Goal: Check status: Check status

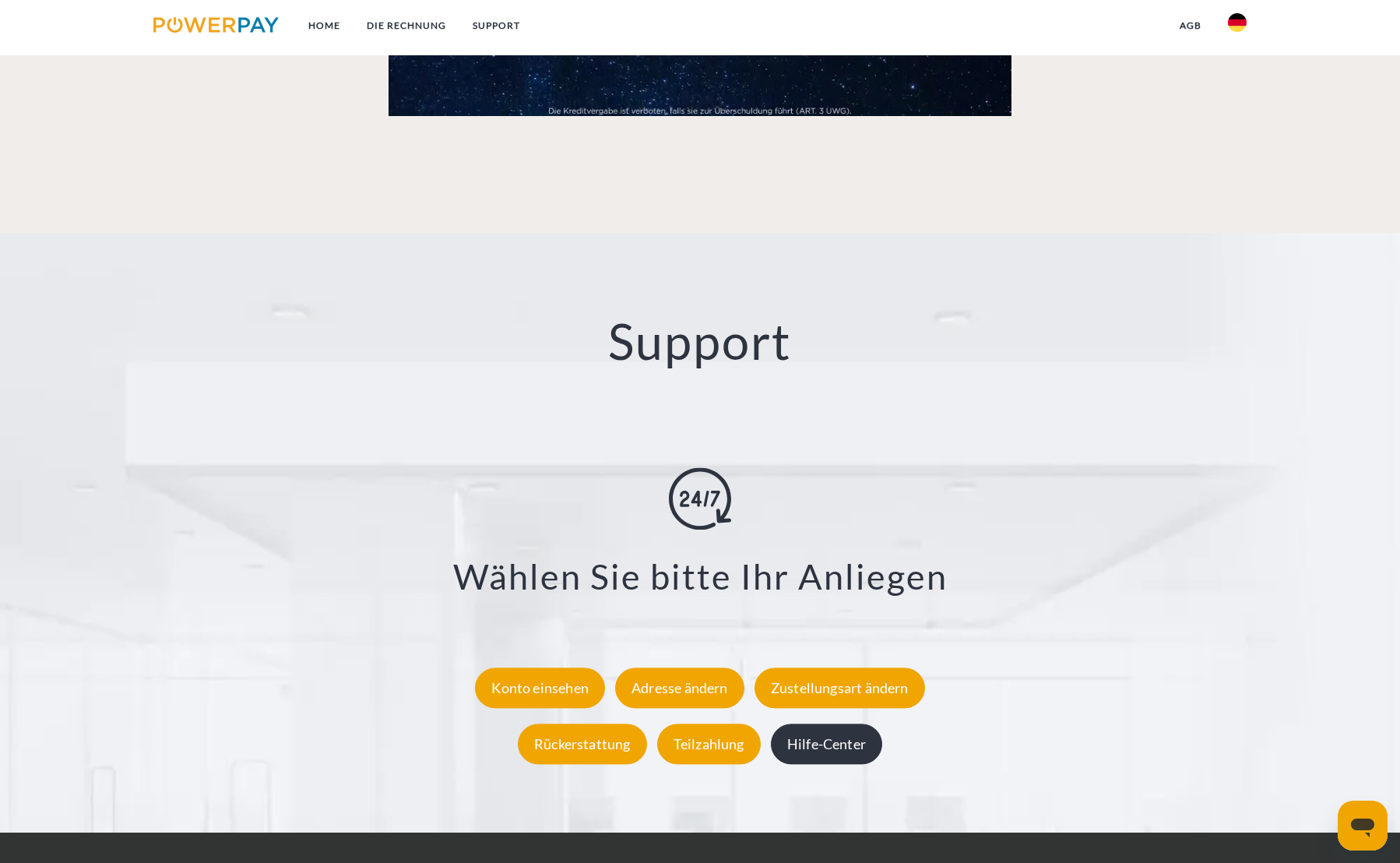
scroll to position [2684, 0]
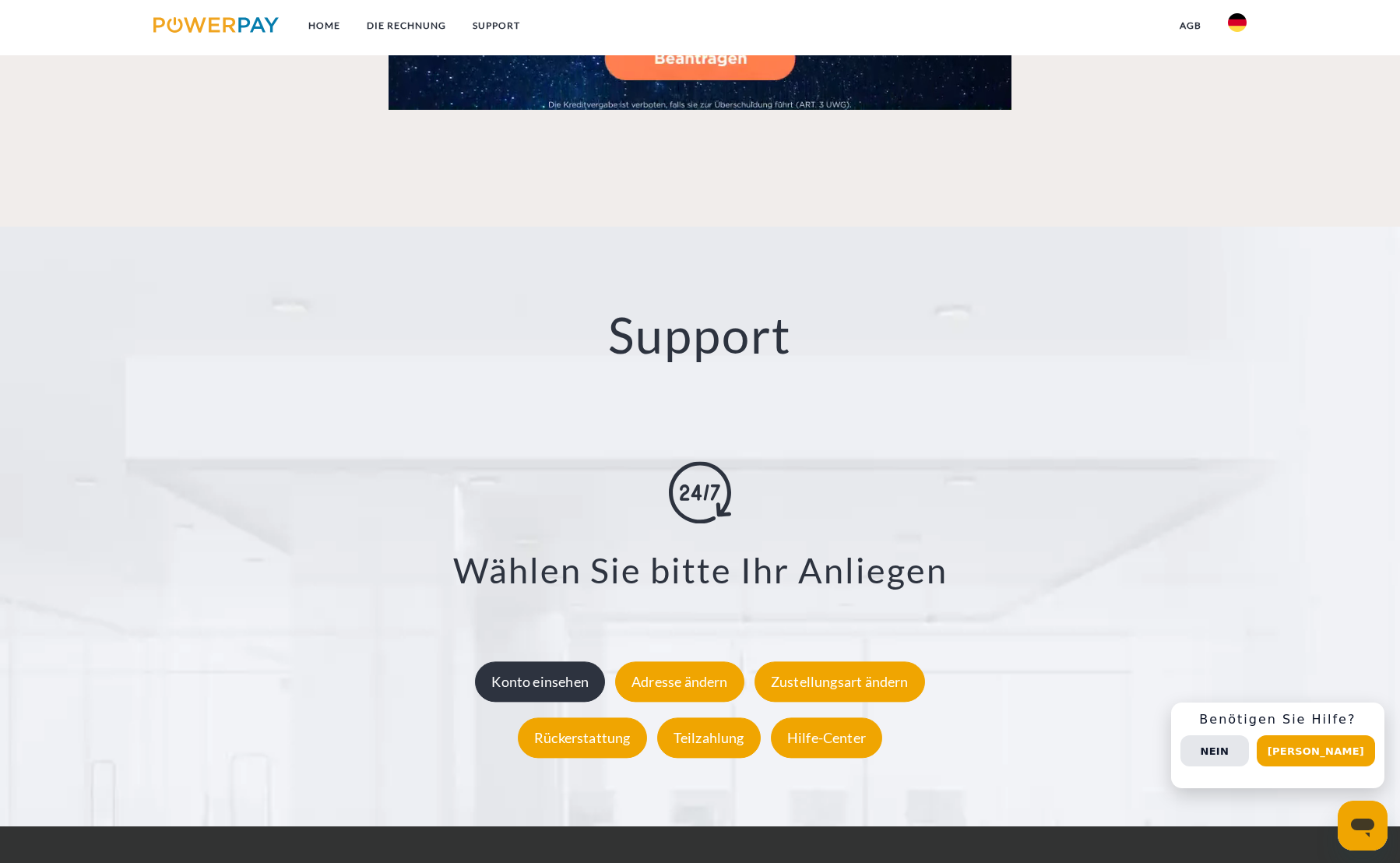
click at [549, 670] on div "Konto einsehen" at bounding box center [539, 682] width 130 height 41
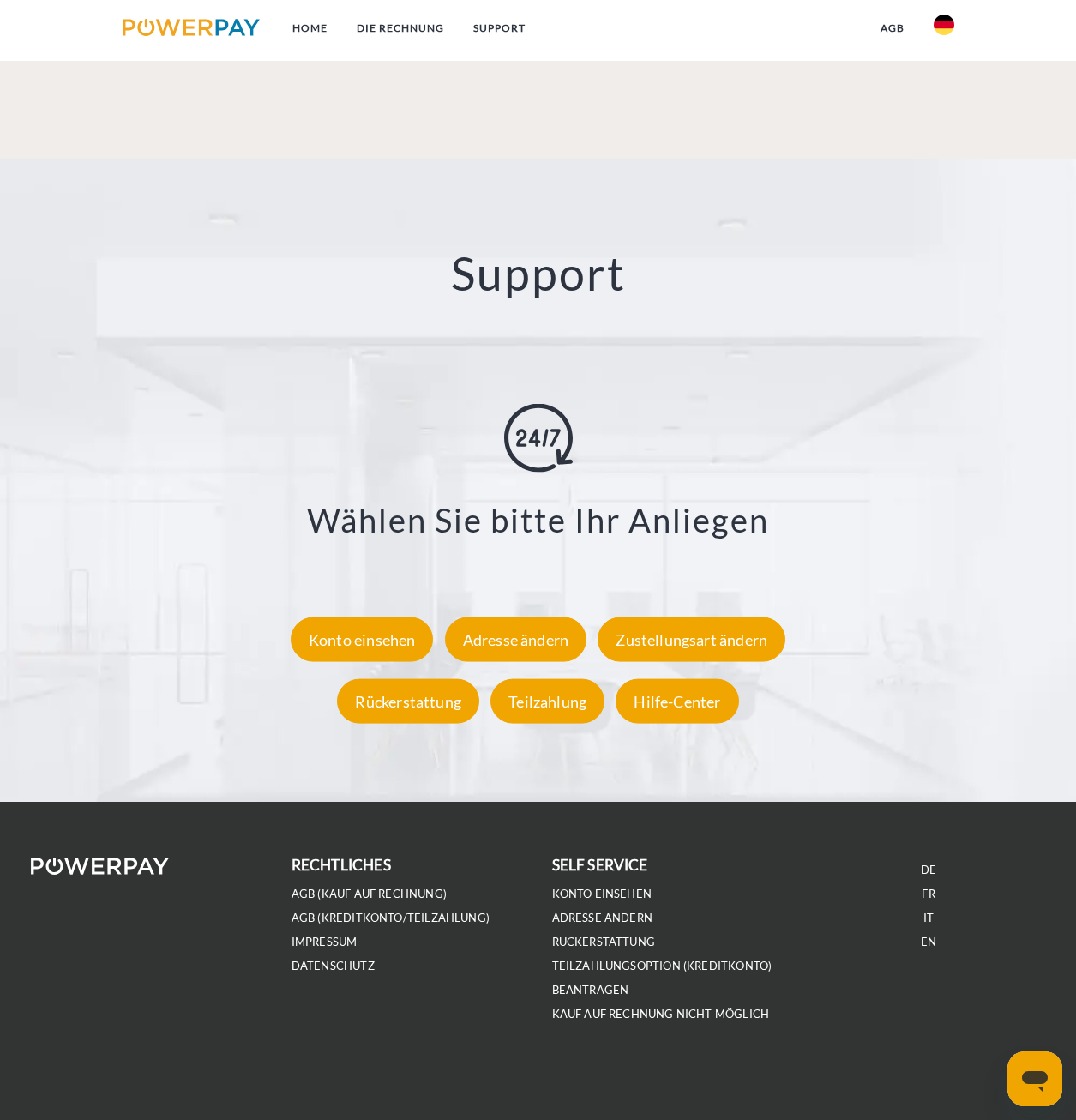
scroll to position [2682, 0]
click at [389, 639] on div "Konto einsehen" at bounding box center [362, 640] width 144 height 45
click at [363, 656] on div "Konto einsehen" at bounding box center [362, 640] width 144 height 45
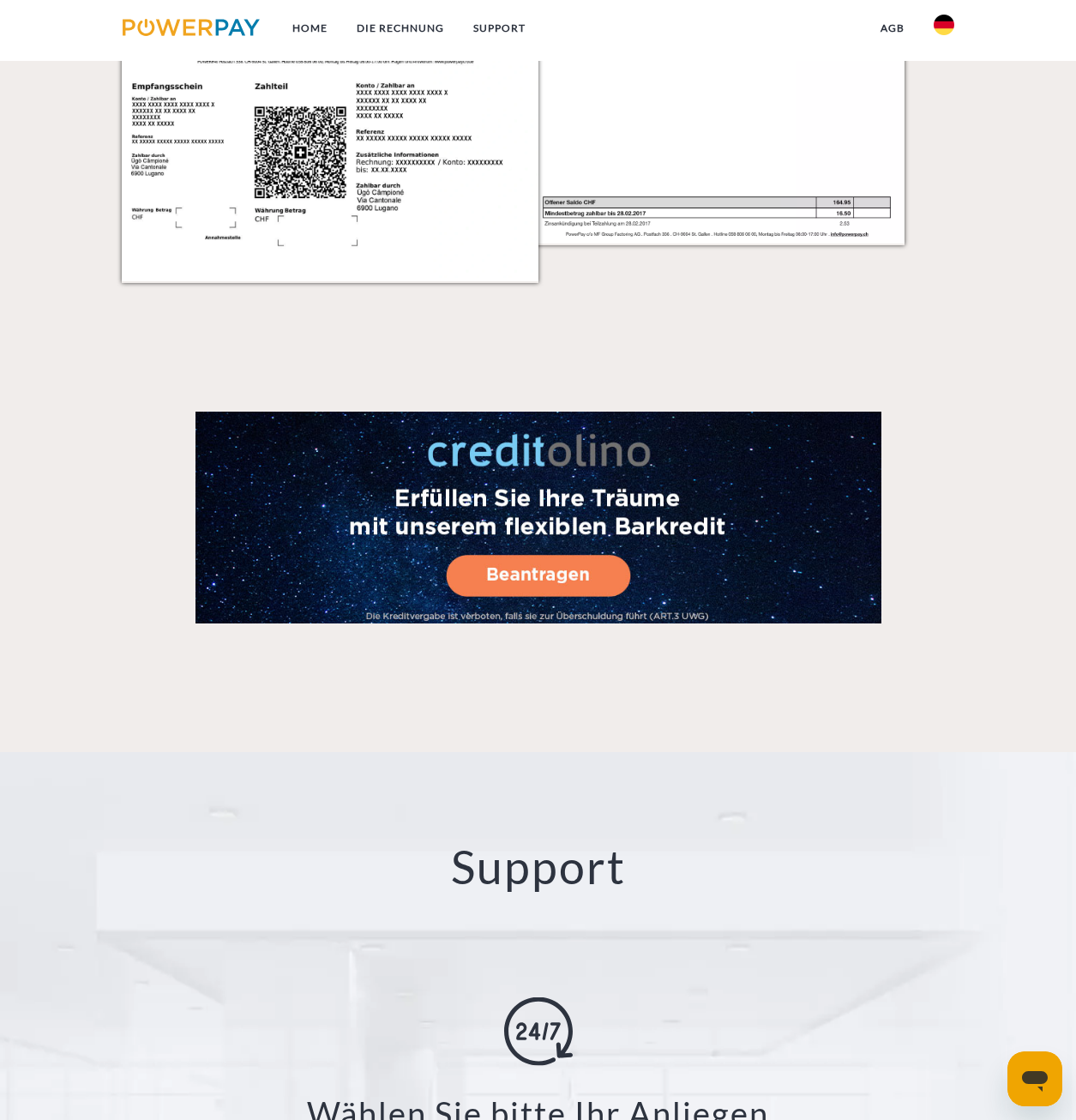
scroll to position [2682, 0]
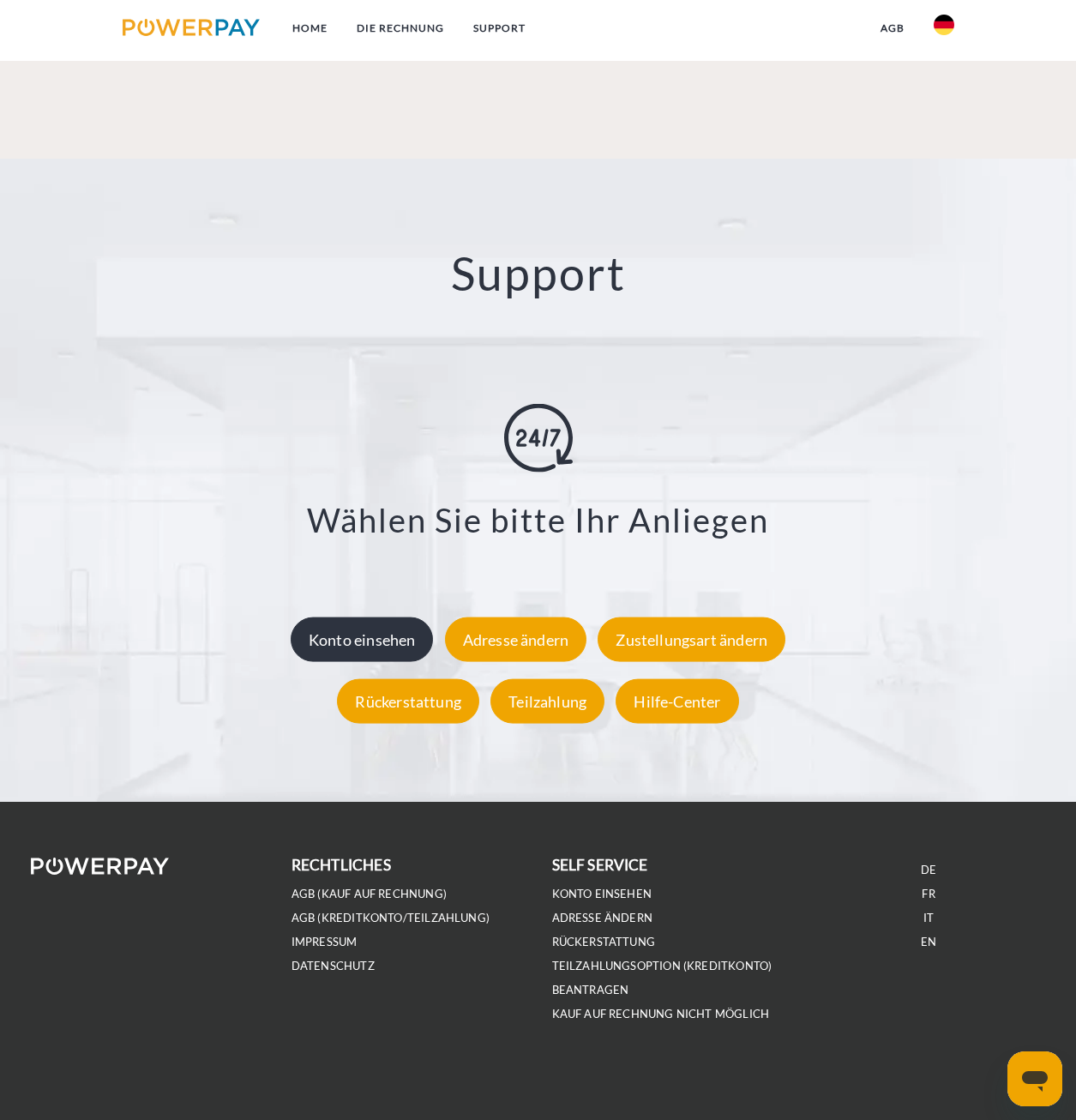
click at [403, 634] on div "Konto einsehen" at bounding box center [362, 640] width 144 height 45
